Goal: Information Seeking & Learning: Understand process/instructions

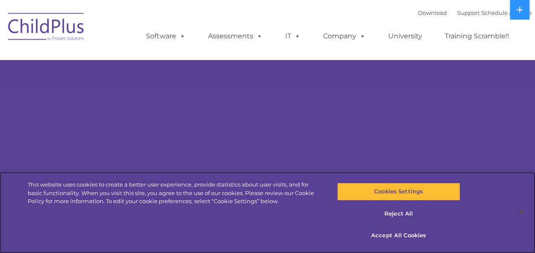
select select "MEDIUM"
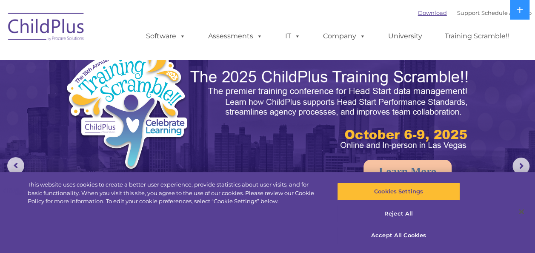
click at [427, 13] on link "Download" at bounding box center [432, 12] width 29 height 7
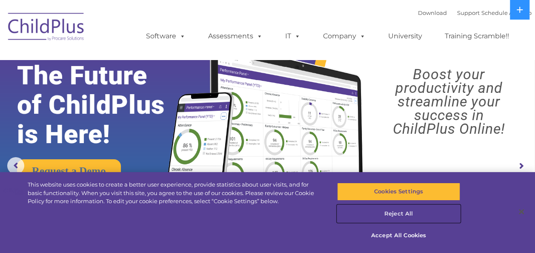
click at [412, 212] on button "Reject All" at bounding box center [398, 214] width 123 height 18
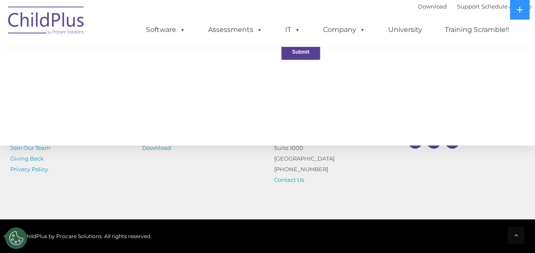
scroll to position [1012, 0]
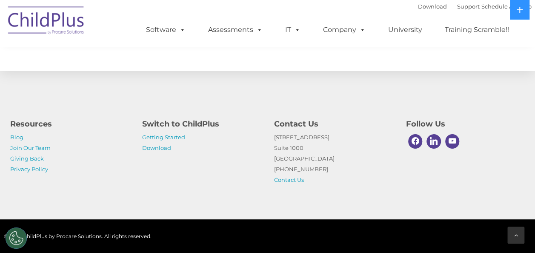
click at [518, 234] on div at bounding box center [515, 234] width 17 height 17
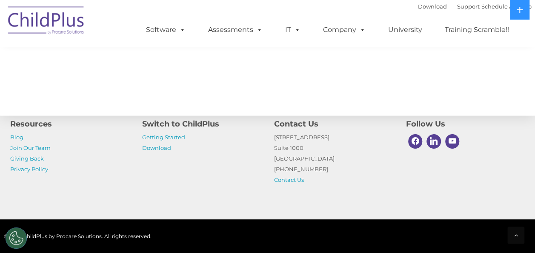
scroll to position [975, 0]
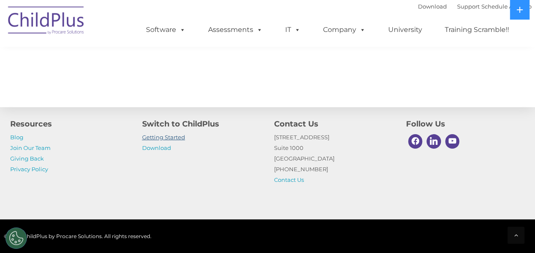
click at [164, 136] on link "Getting Started" at bounding box center [163, 137] width 43 height 7
